Goal: Check status: Check status

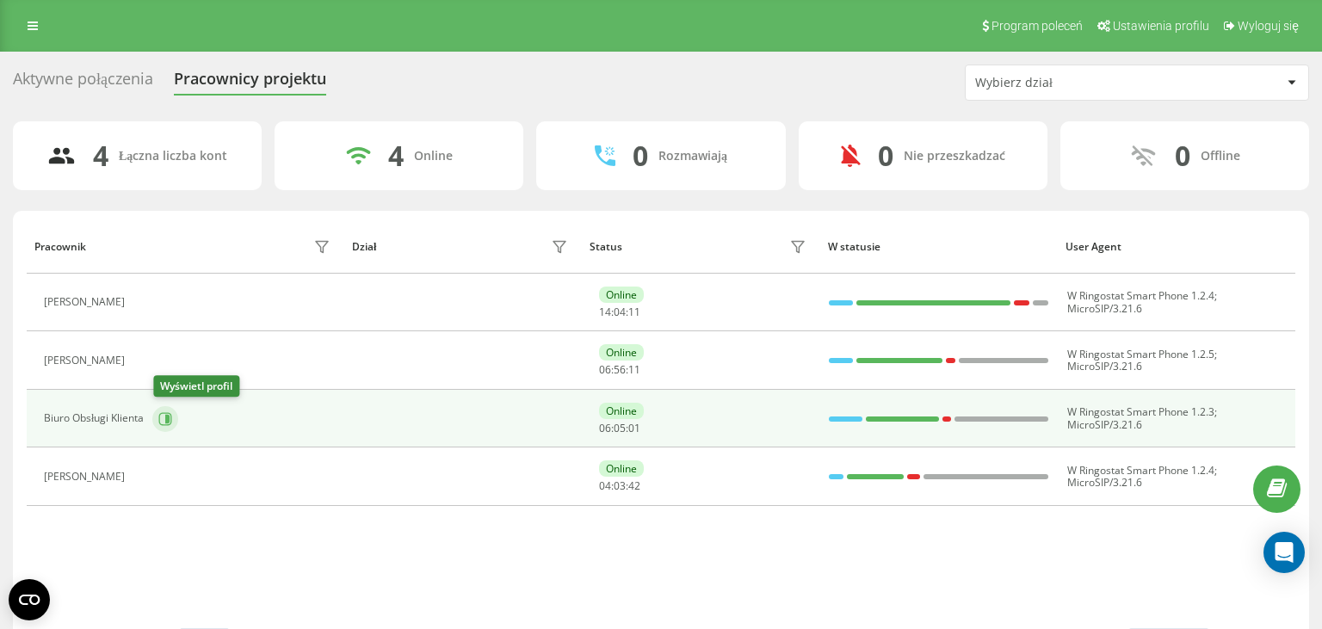
click at [170, 417] on icon at bounding box center [167, 418] width 4 height 9
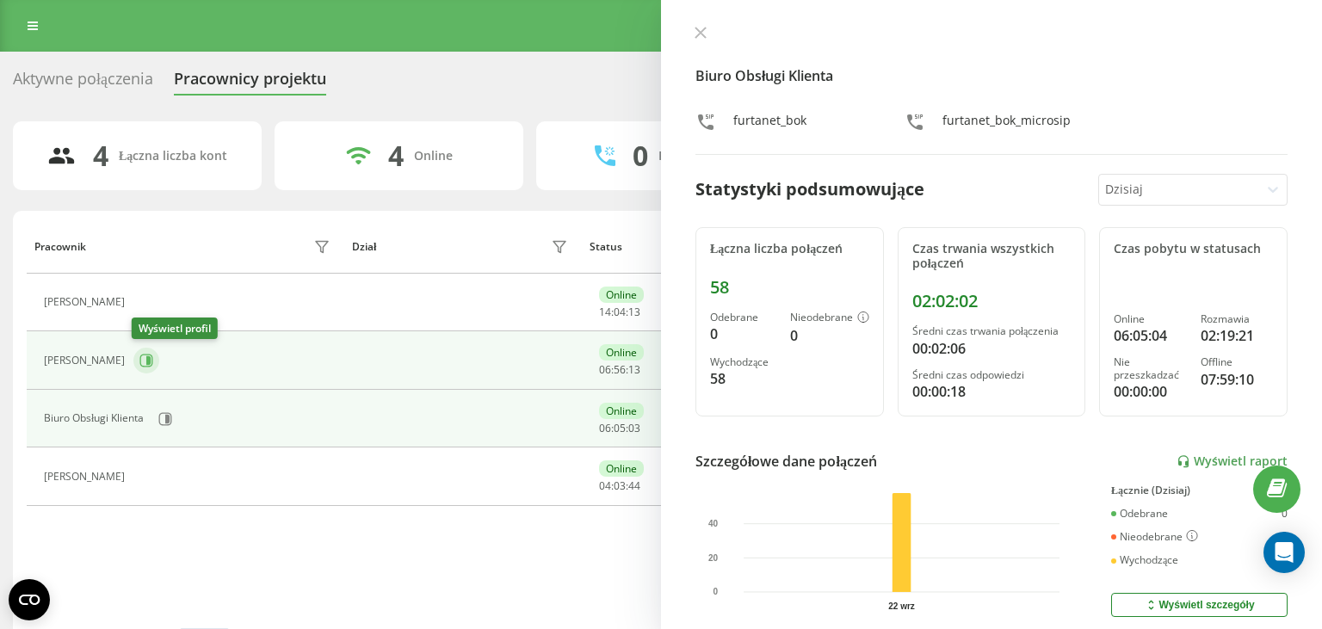
click at [149, 364] on icon at bounding box center [146, 361] width 14 height 14
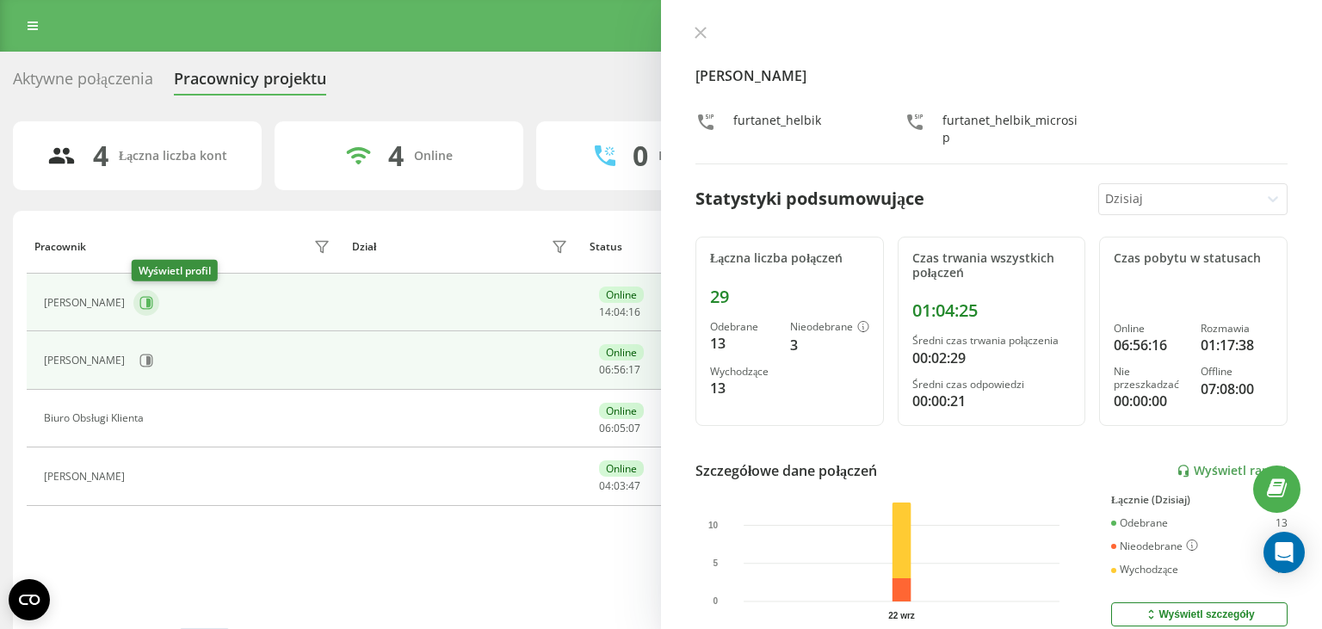
click at [142, 306] on icon at bounding box center [146, 303] width 14 height 14
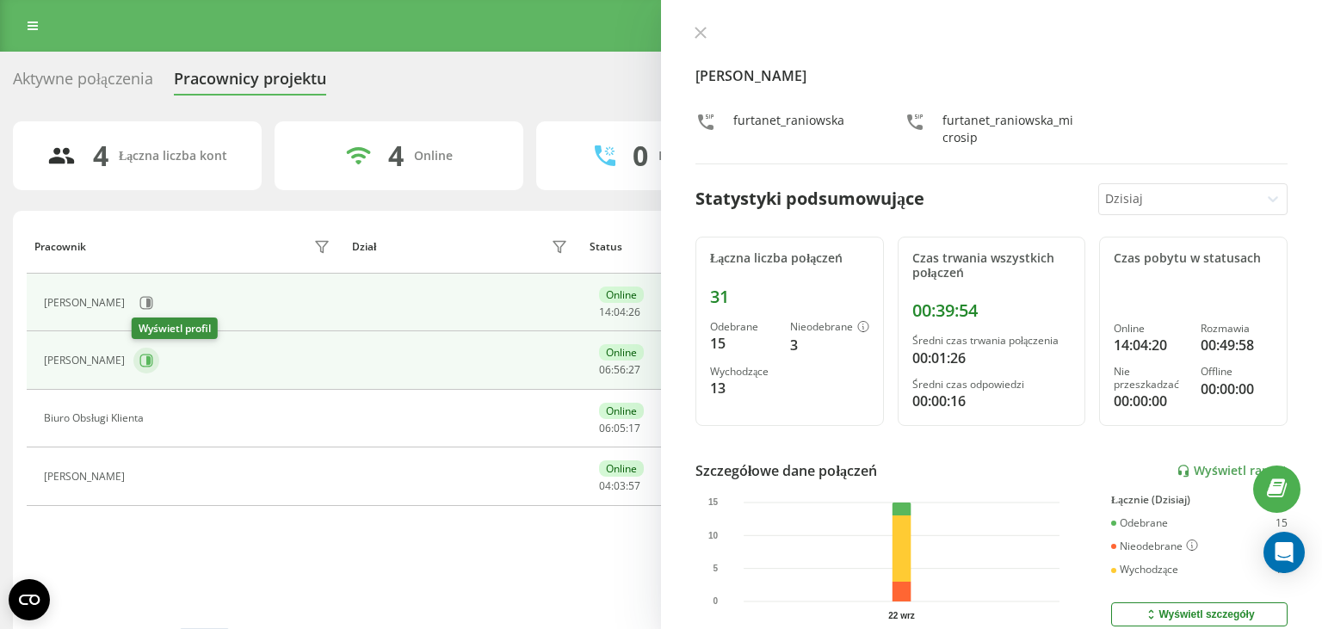
click at [142, 362] on icon at bounding box center [146, 361] width 14 height 14
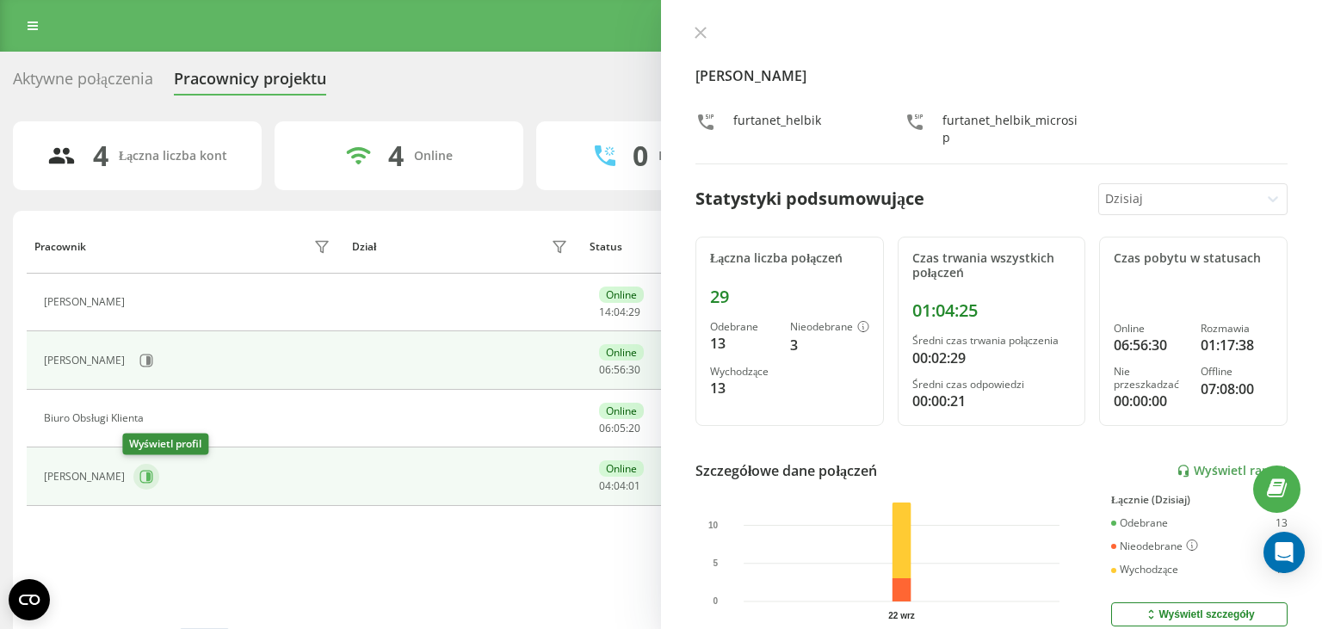
click at [136, 484] on button at bounding box center [146, 477] width 26 height 26
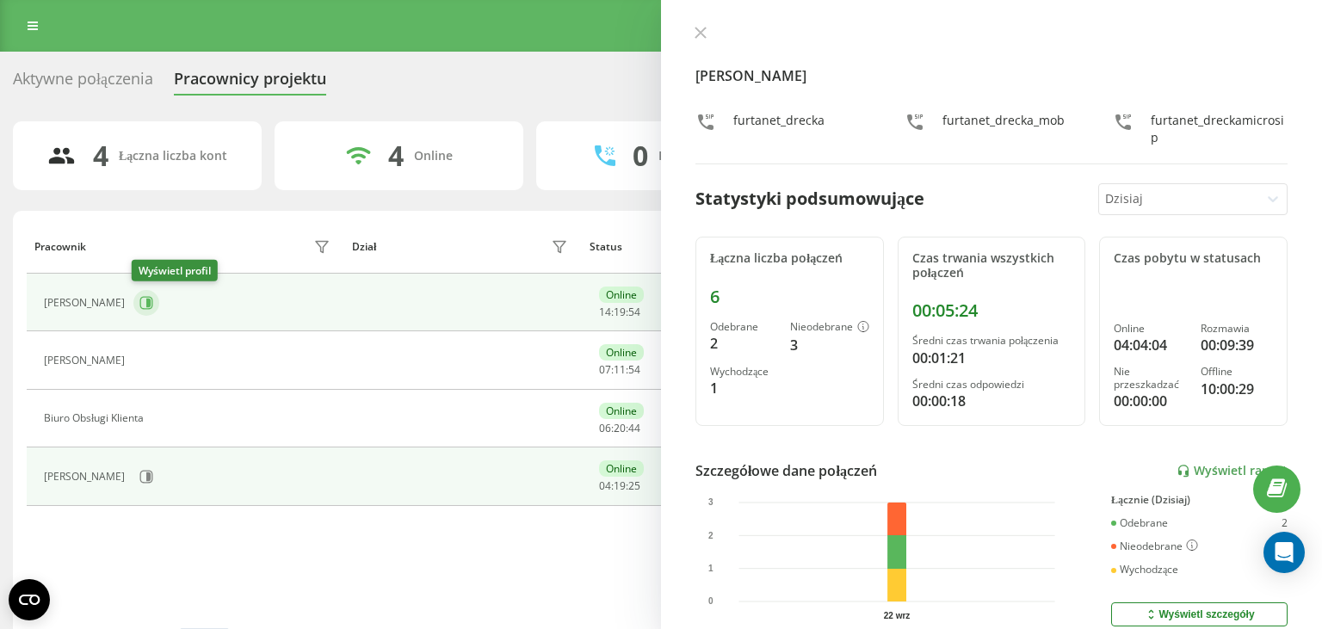
click at [145, 297] on icon at bounding box center [146, 302] width 13 height 13
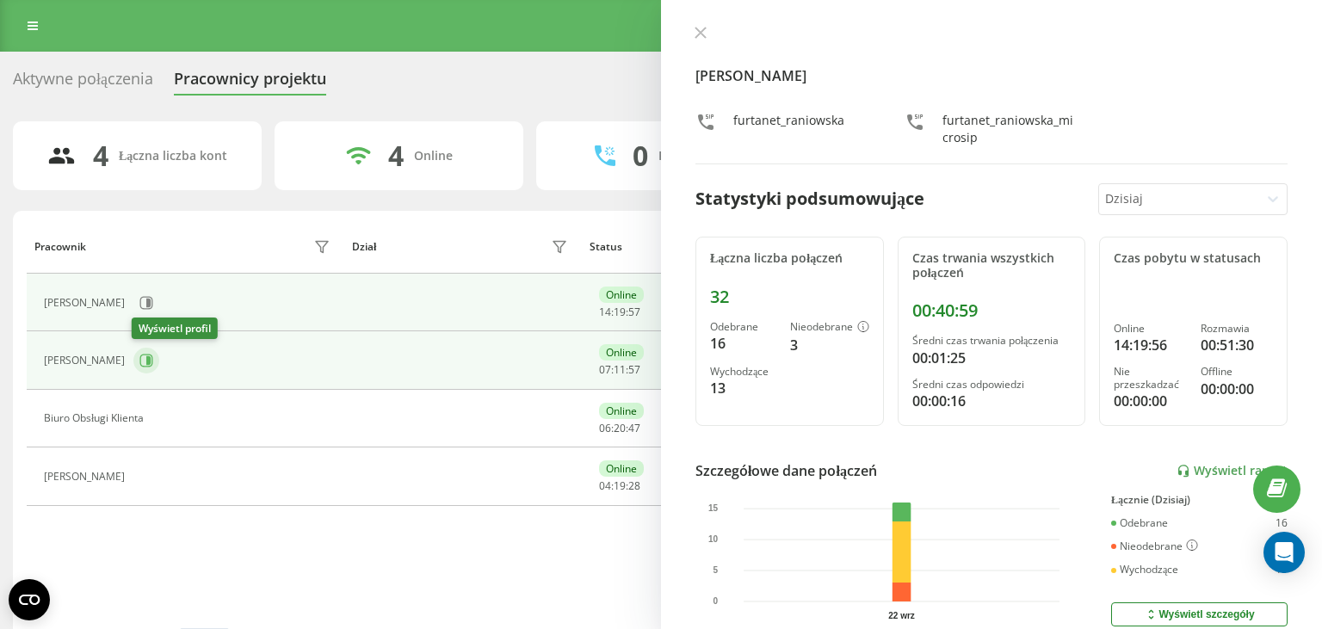
click at [145, 359] on icon at bounding box center [146, 361] width 14 height 14
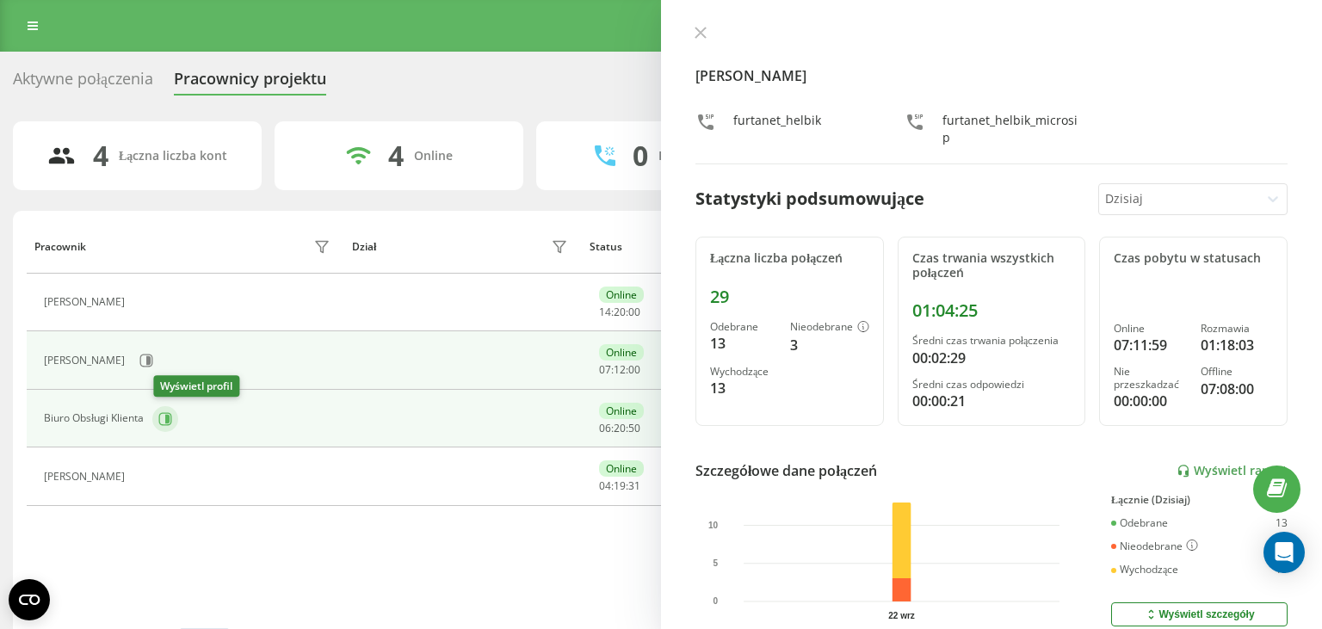
click at [163, 418] on icon at bounding box center [165, 419] width 14 height 14
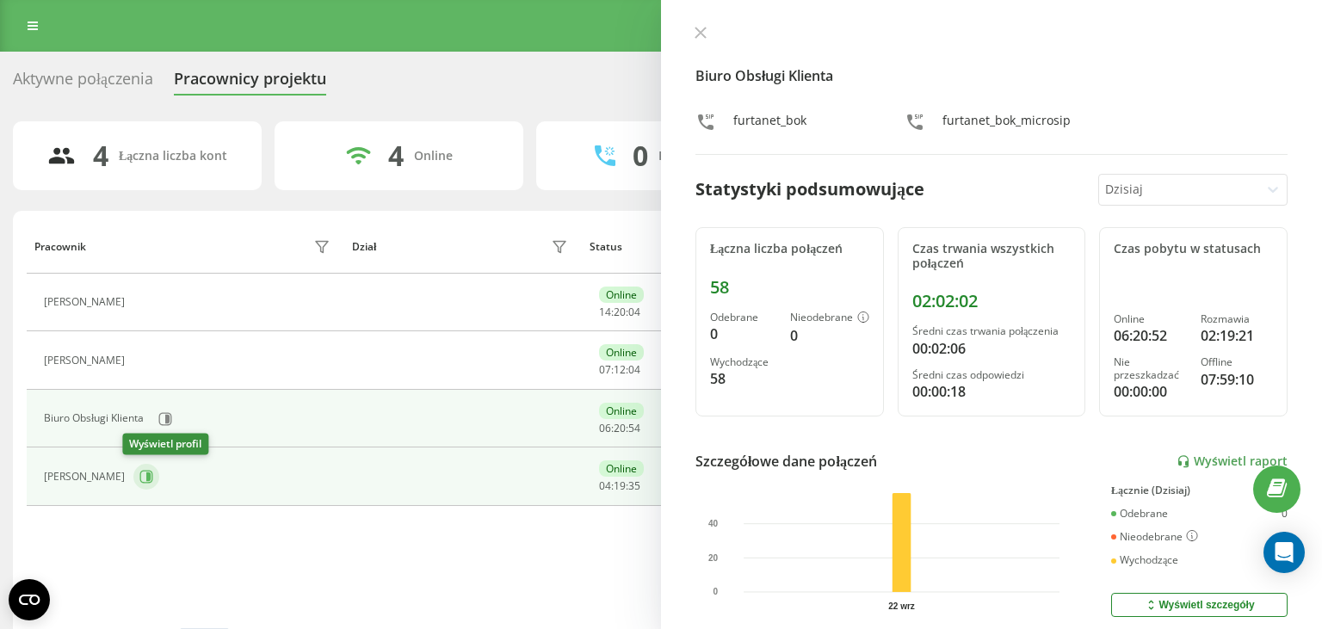
click at [139, 478] on icon at bounding box center [146, 477] width 14 height 14
